Goal: Task Accomplishment & Management: Manage account settings

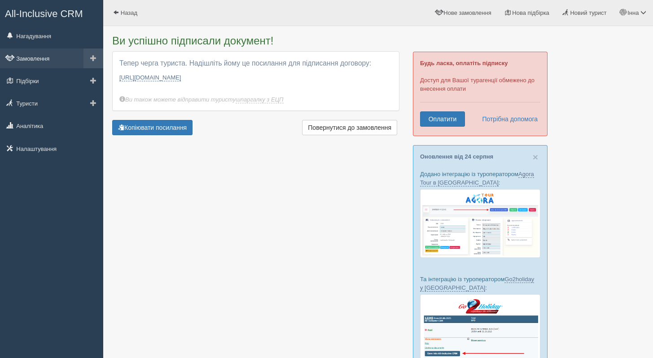
click at [36, 62] on link "Замовлення" at bounding box center [51, 58] width 103 height 20
click at [29, 59] on link "Замовлення" at bounding box center [51, 58] width 103 height 20
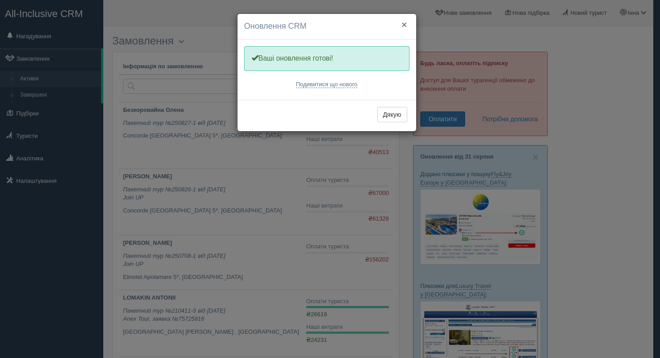
click at [405, 25] on button "×" at bounding box center [403, 24] width 5 height 9
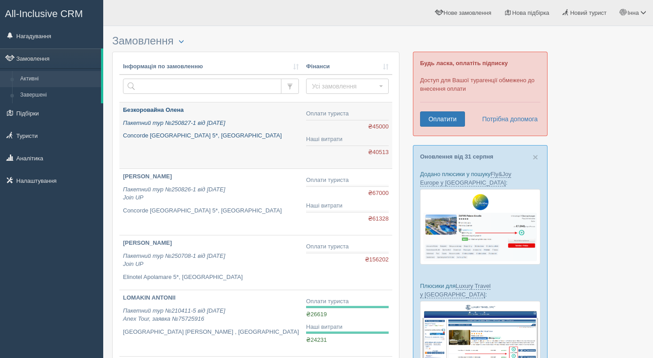
click at [188, 111] on p "Безкоровайна Олена" at bounding box center [211, 110] width 176 height 9
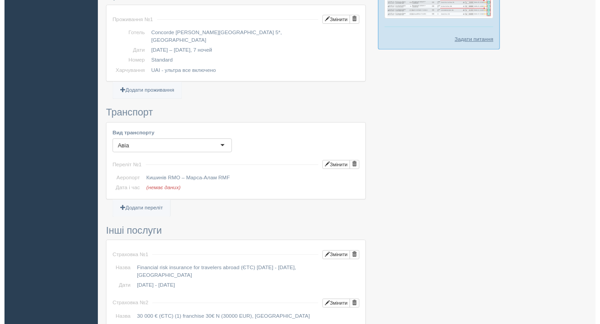
scroll to position [644, 0]
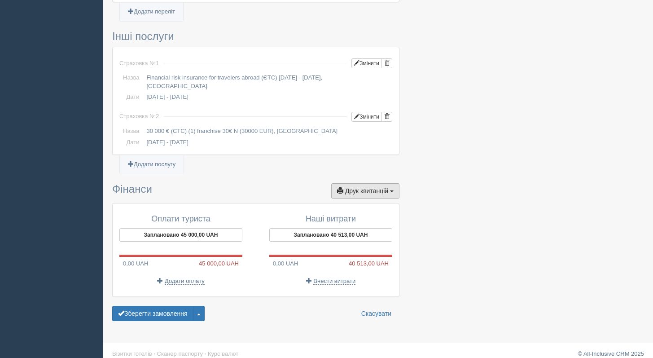
click at [392, 190] on span "button" at bounding box center [392, 191] width 4 height 2
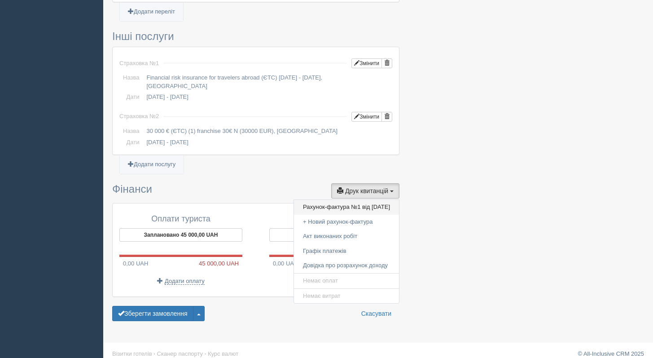
click at [377, 200] on link "Рахунок-фактура №1 від 28.08.2025" at bounding box center [346, 207] width 105 height 15
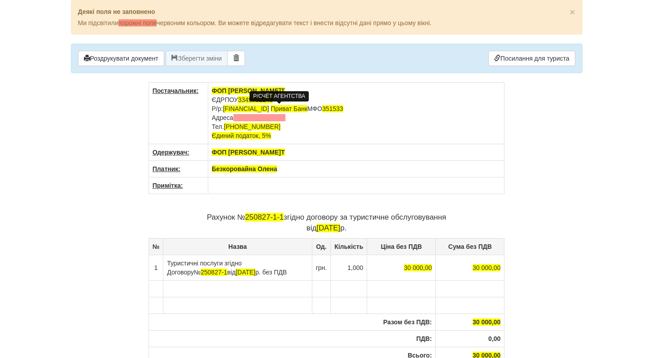
click at [269, 111] on span "UA383515330000026007052113321" at bounding box center [246, 108] width 46 height 7
click at [269, 110] on span "UA383515330000026007052113321" at bounding box center [246, 108] width 46 height 7
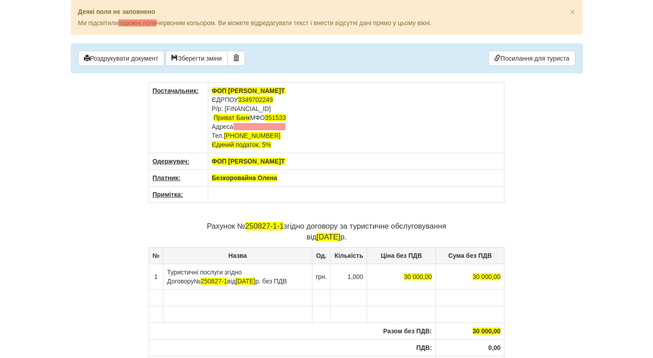
click at [362, 109] on td "ФОП Шенгелія І.Т ЄДРПОУ 3349702249 Р/р: UA773052990000026005045921067 Приват Ба…" at bounding box center [356, 118] width 297 height 70
click at [245, 108] on td "ФОП Шенгелія І.Т ЄДРПОУ 3349702249 Р/р: UA773052990000026005045921067 Приват Ба…" at bounding box center [356, 118] width 297 height 70
drag, startPoint x: 250, startPoint y: 109, endPoint x: 264, endPoint y: 110, distance: 14.8
click at [264, 110] on td "ФОП Шенгелія І.Т ЄДРПОУ 3349702249 Р/р: UA773052990000026005045921067 Приват Ба…" at bounding box center [356, 118] width 297 height 70
click at [269, 119] on td "ФОП Шенгелія І.Т ЄДРПОУ 3349702249 Р/р: UA773052990000026005045921067 Приват Ба…" at bounding box center [356, 118] width 297 height 70
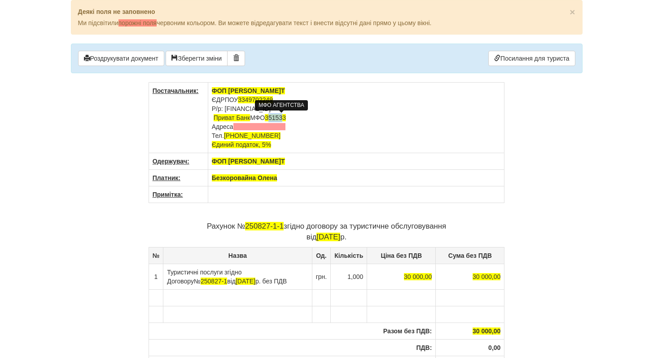
drag, startPoint x: 274, startPoint y: 117, endPoint x: 290, endPoint y: 117, distance: 15.7
click at [286, 117] on span "351533" at bounding box center [275, 117] width 21 height 7
drag, startPoint x: 292, startPoint y: 118, endPoint x: 271, endPoint y: 115, distance: 21.2
click at [271, 115] on span "351533" at bounding box center [275, 117] width 21 height 7
click at [236, 119] on span "Приват Банк" at bounding box center [232, 117] width 37 height 7
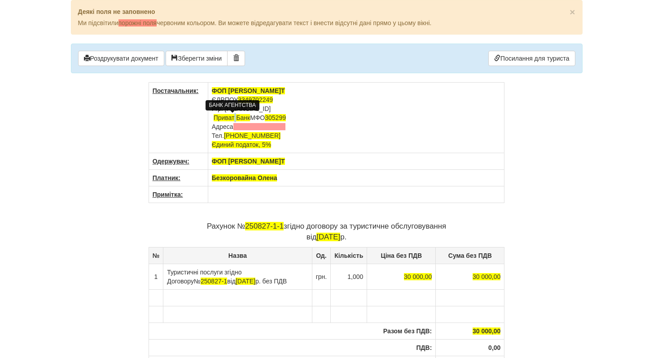
click at [236, 119] on span "Приват Банк" at bounding box center [232, 117] width 37 height 7
click at [252, 119] on td "ФОП Шенгелія І.Т ЄДРПОУ 3349702249 Р/р: UA773052990000026005045921067 Приват Ба…" at bounding box center [356, 118] width 297 height 70
drag, startPoint x: 251, startPoint y: 118, endPoint x: 215, endPoint y: 118, distance: 36.8
click at [215, 118] on td "ФОП Шенгелія І.Т ЄДРПОУ 3349702249 Р/р: UA773052990000026005045921067 Приват Ба…" at bounding box center [356, 118] width 297 height 70
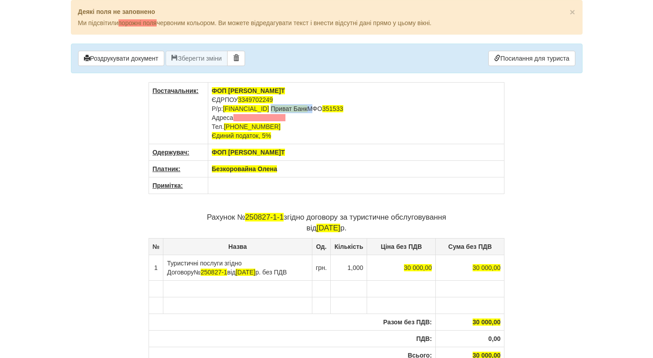
drag, startPoint x: 337, startPoint y: 110, endPoint x: 376, endPoint y: 110, distance: 39.5
click at [376, 110] on td "ФОП [PERSON_NAME]Т ЄДРПОУ 3349702249 Р/р: [FINANCIAL_ID] Приват Банк МФО 351533…" at bounding box center [356, 113] width 297 height 61
click at [307, 109] on span "Приват Банк" at bounding box center [289, 108] width 37 height 7
drag, startPoint x: 413, startPoint y: 109, endPoint x: 432, endPoint y: 106, distance: 19.0
click at [359, 106] on span "351533" at bounding box center [348, 108] width 21 height 7
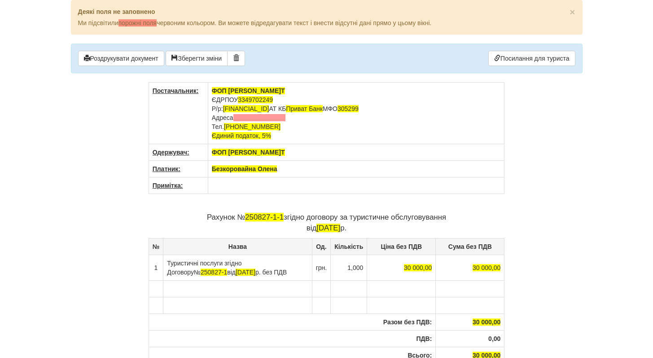
click at [434, 139] on td "ФОП [PERSON_NAME]Т ЄДРПОУ 3349702249 Р/р: [FINANCIAL_ID] АТ КБ Приват Банк МФО …" at bounding box center [356, 113] width 297 height 61
drag, startPoint x: 227, startPoint y: 109, endPoint x: 331, endPoint y: 106, distance: 104.6
click at [269, 106] on span "[FINANCIAL_ID]" at bounding box center [246, 108] width 46 height 7
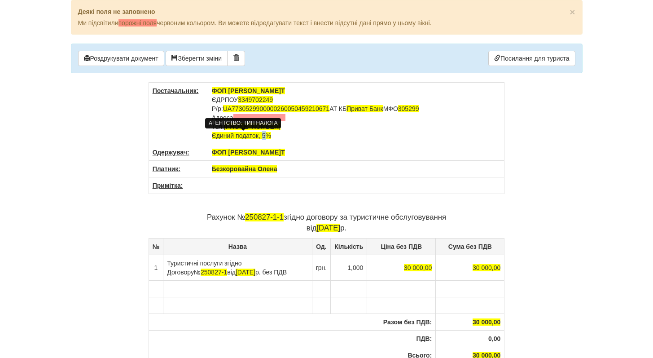
click at [268, 136] on span "Єдиний податок, 5%" at bounding box center [241, 135] width 59 height 7
click at [522, 160] on div "× Деякі поля не заповнено Ми підсвітили порожні поля червоним кольором. Ви може…" at bounding box center [326, 226] width 525 height 452
click at [312, 163] on th "Безкоровайна Олена" at bounding box center [356, 169] width 297 height 17
click at [187, 61] on button "Зберегти зміни" at bounding box center [197, 58] width 62 height 15
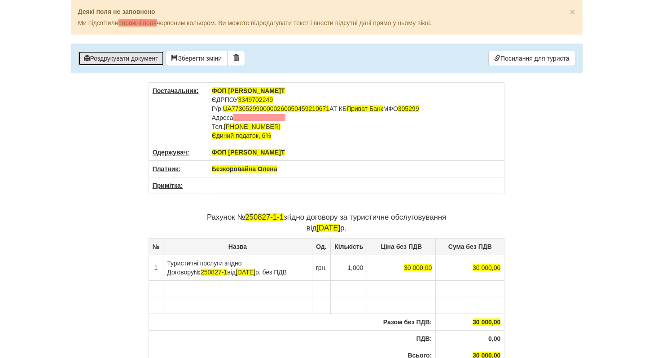
click at [147, 57] on button "Роздрукувати документ" at bounding box center [121, 58] width 86 height 15
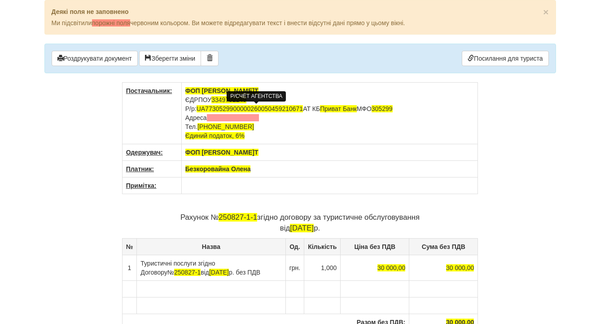
click at [273, 110] on span "UA7730529900000260050459210671" at bounding box center [250, 108] width 106 height 7
drag, startPoint x: 312, startPoint y: 110, endPoint x: 200, endPoint y: 107, distance: 112.2
click at [200, 107] on span "UA7730529900000260050459210671" at bounding box center [250, 108] width 106 height 7
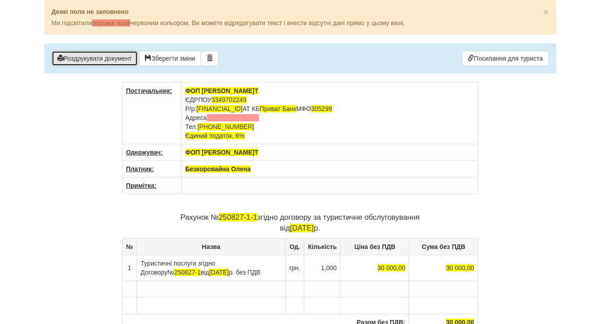
click at [108, 58] on button "Роздрукувати документ" at bounding box center [95, 58] width 86 height 15
